Goal: Task Accomplishment & Management: Use online tool/utility

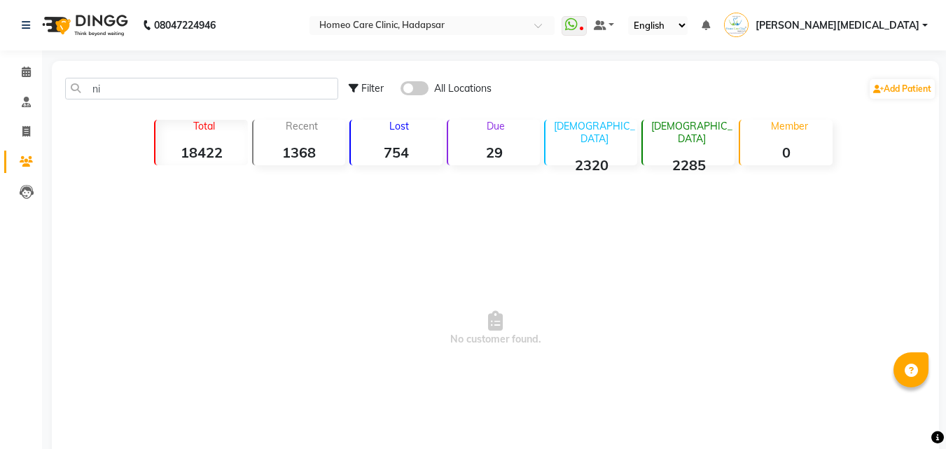
type input "n"
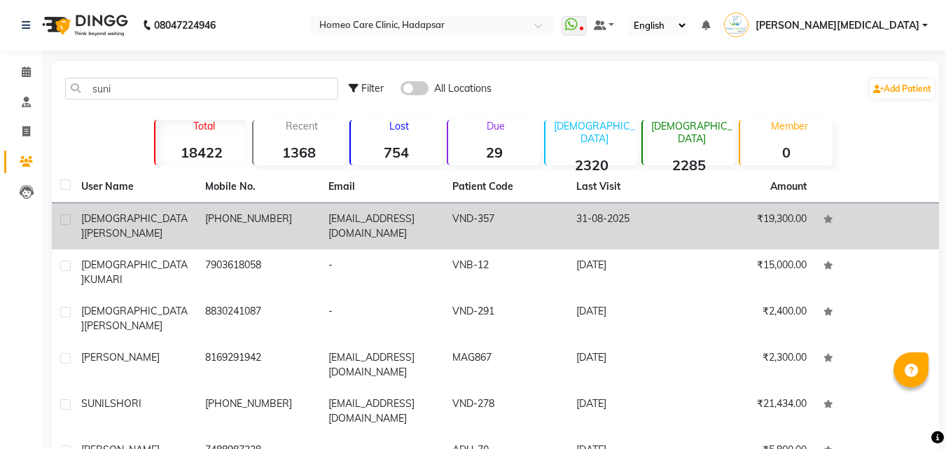
type input "suni"
click at [604, 211] on td "31-08-2025" at bounding box center [630, 226] width 124 height 46
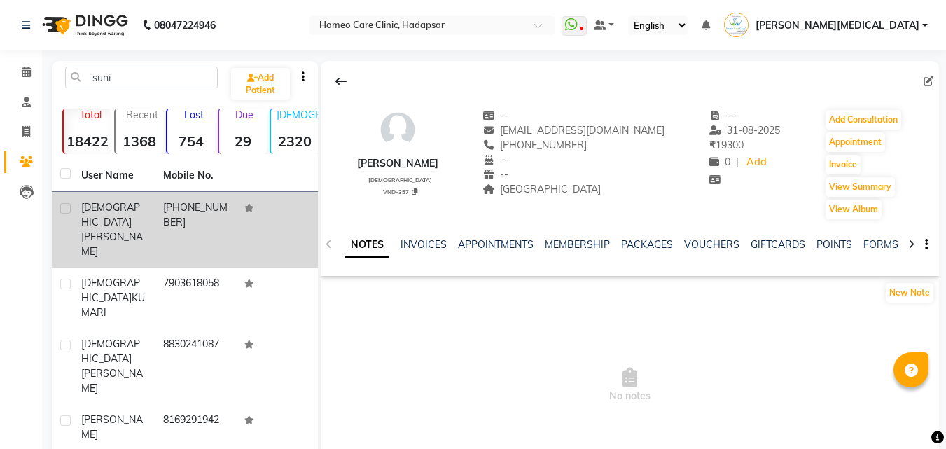
scroll to position [0, 8]
click at [877, 240] on link "FORMS" at bounding box center [873, 244] width 35 height 13
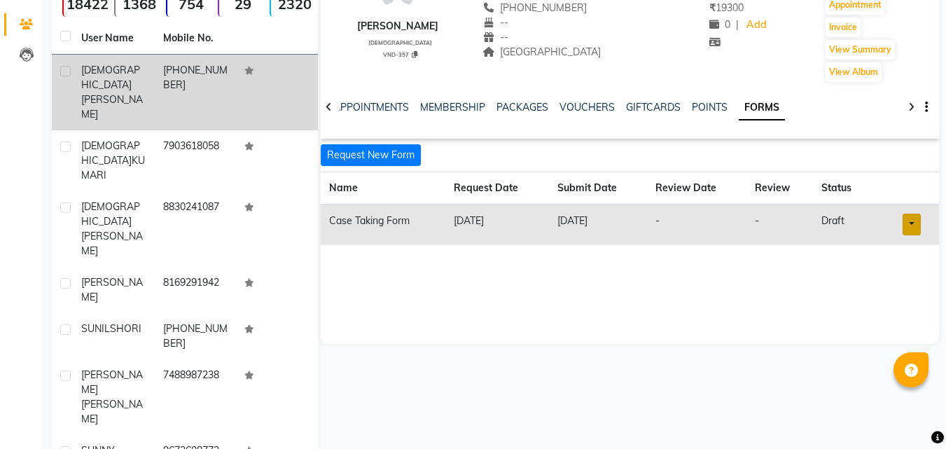
scroll to position [155, 0]
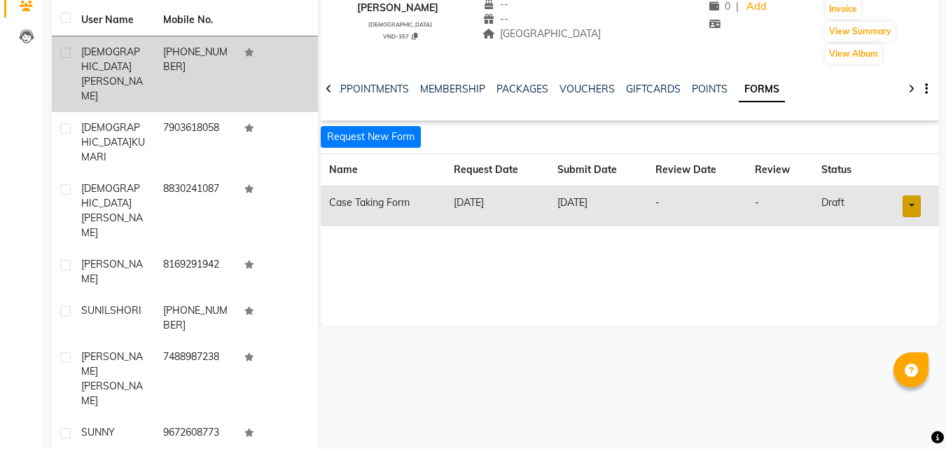
click at [913, 203] on link at bounding box center [912, 206] width 18 height 22
click at [919, 257] on link "Open in staff mode" at bounding box center [876, 258] width 132 height 22
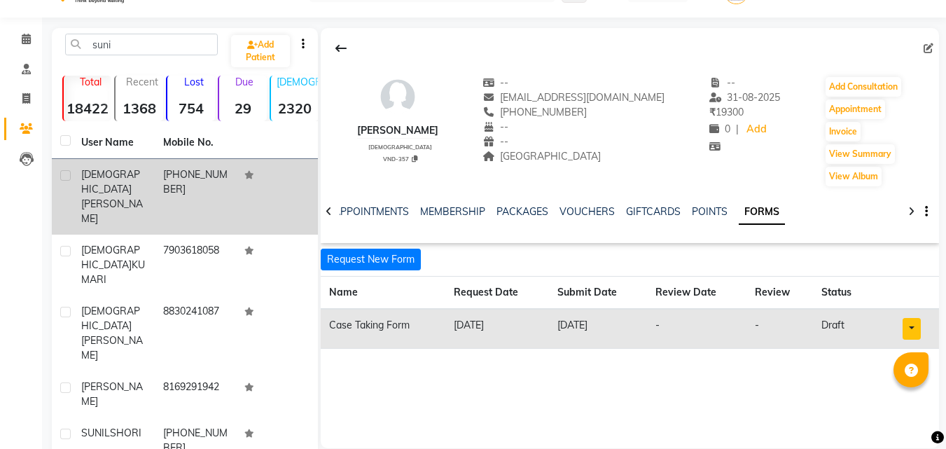
scroll to position [0, 0]
